Goal: Find specific page/section: Find specific page/section

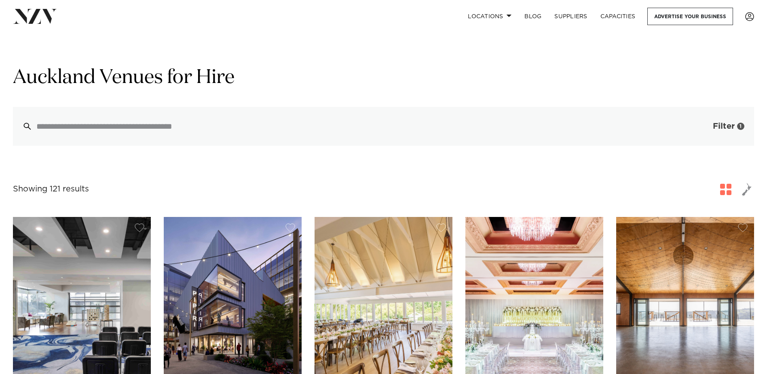
click at [697, 129] on span "button" at bounding box center [701, 126] width 8 height 8
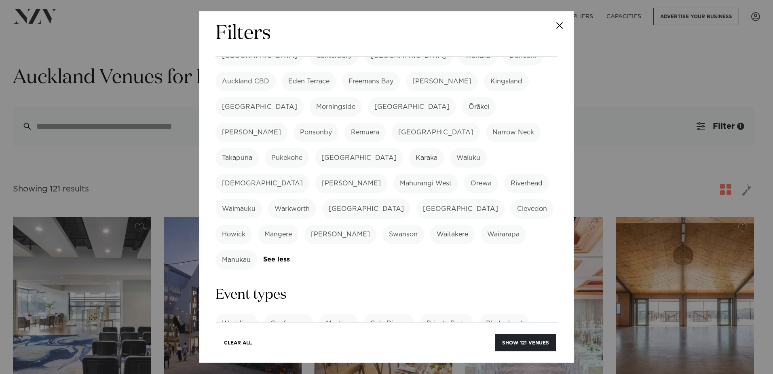
scroll to position [243, 0]
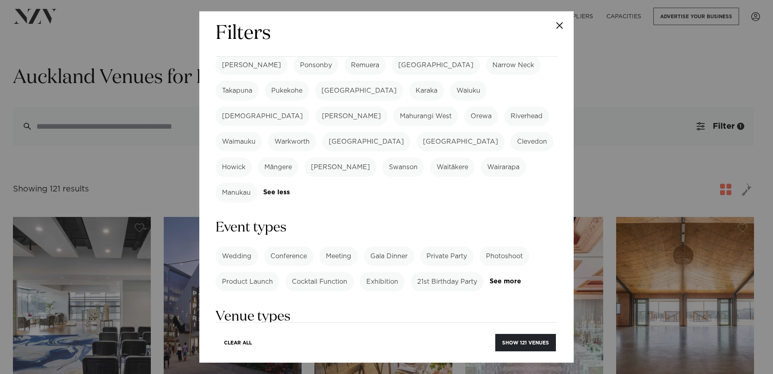
click at [316, 272] on label "Cocktail Function" at bounding box center [319, 281] width 68 height 19
click at [441, 246] on label "Private Party" at bounding box center [446, 255] width 53 height 19
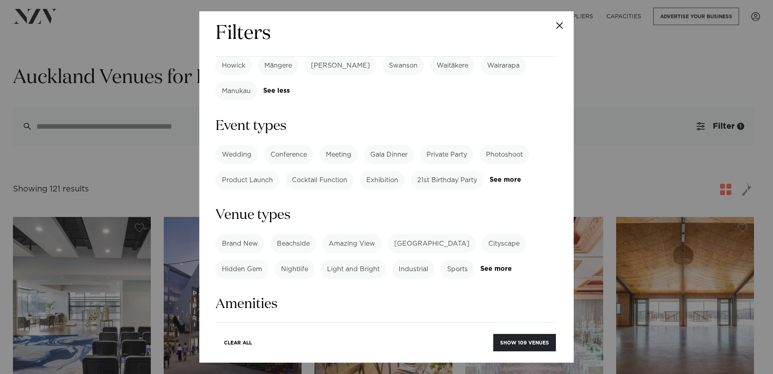
scroll to position [364, 0]
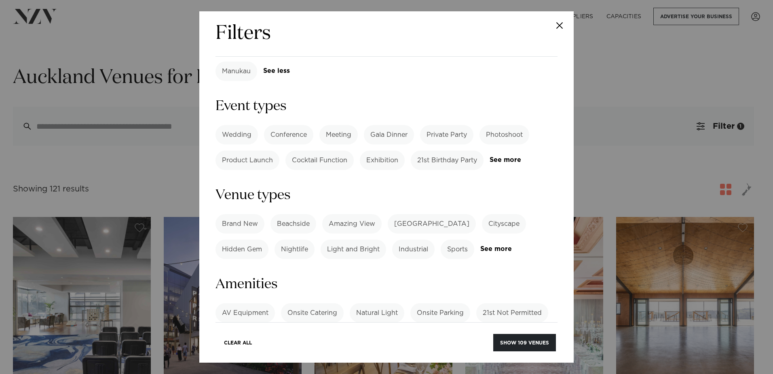
click at [256, 303] on label "AV Equipment" at bounding box center [244, 312] width 59 height 19
click at [244, 303] on label "AV Equipment" at bounding box center [244, 312] width 59 height 19
click at [308, 303] on label "Onsite Catering" at bounding box center [312, 312] width 63 height 19
click at [242, 303] on label "AV Equipment" at bounding box center [244, 312] width 59 height 19
click at [452, 303] on label "Onsite Parking" at bounding box center [440, 312] width 60 height 19
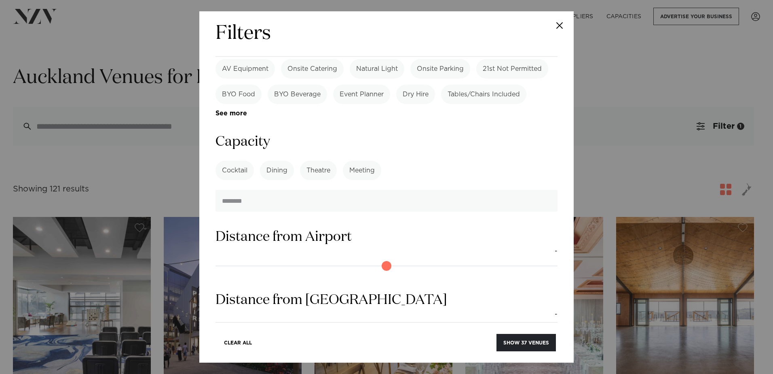
scroll to position [679, 0]
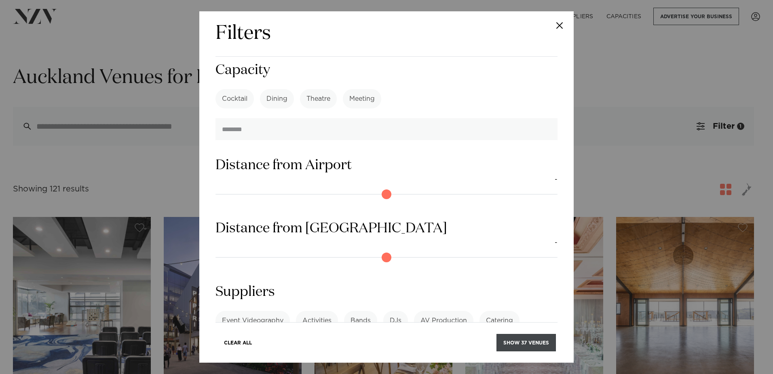
click at [505, 349] on button "Show 37 venues" at bounding box center [525, 341] width 59 height 17
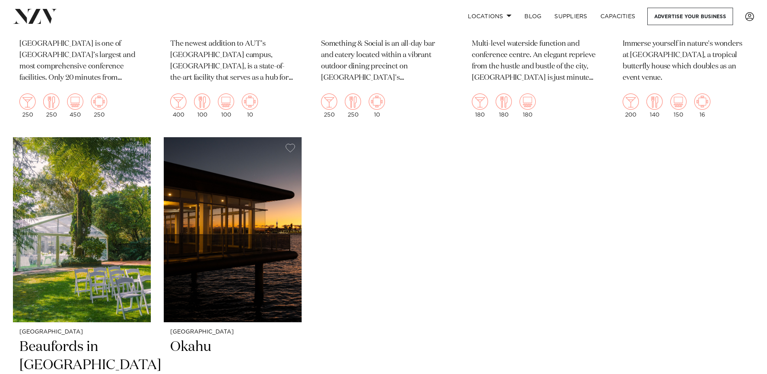
scroll to position [2587, 0]
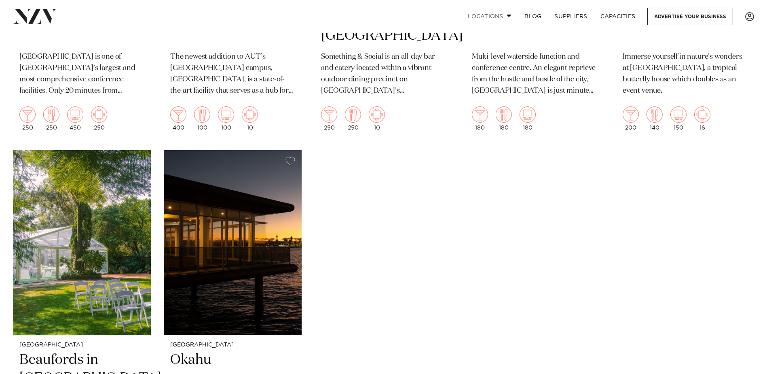
click at [500, 18] on link "Locations" at bounding box center [489, 16] width 57 height 17
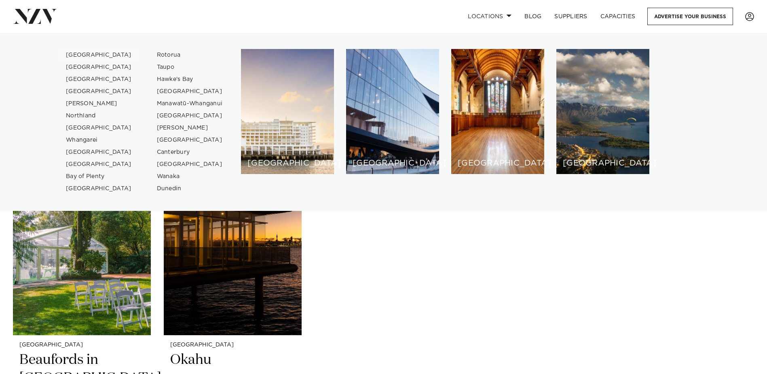
click at [81, 53] on link "[GEOGRAPHIC_DATA]" at bounding box center [98, 55] width 79 height 12
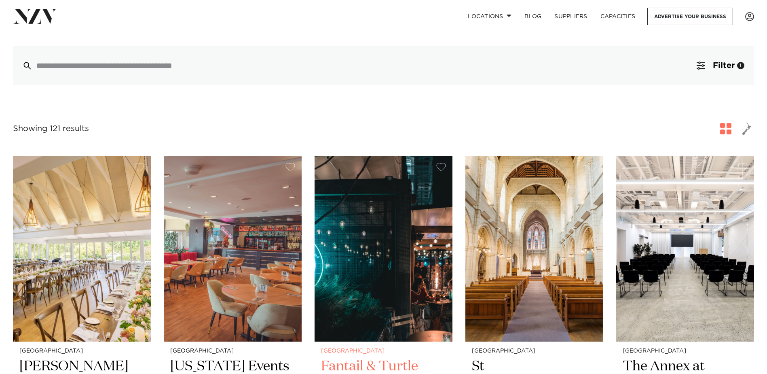
scroll to position [283, 0]
